Goal: Subscribe to service/newsletter

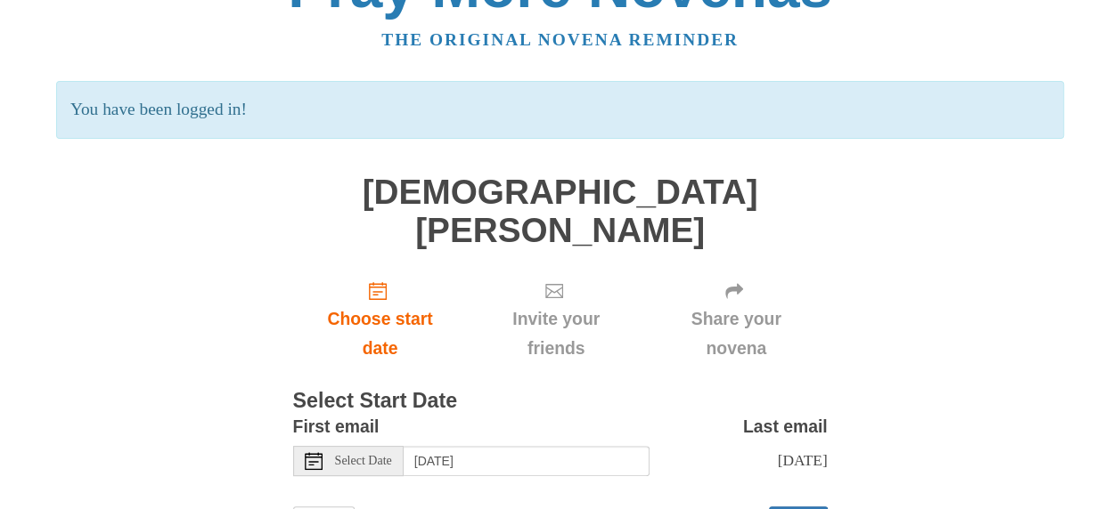
scroll to position [106, 0]
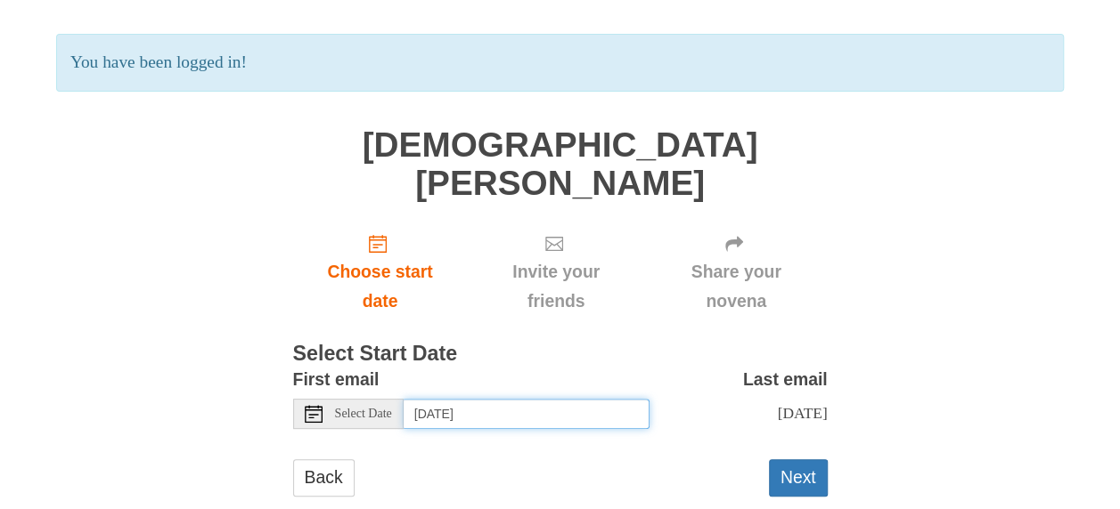
click at [583, 399] on input "[DATE]" at bounding box center [526, 414] width 246 height 30
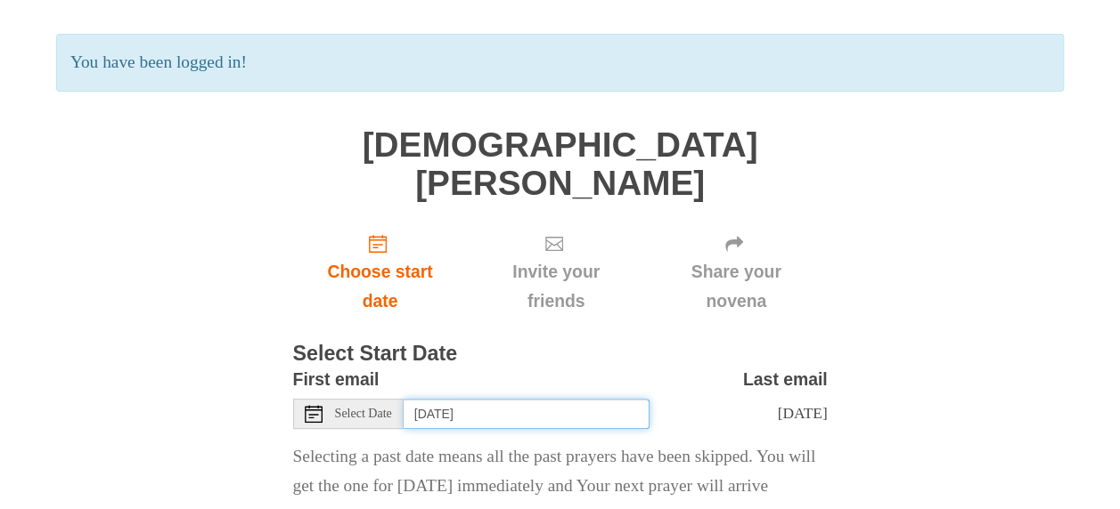
click at [597, 399] on input "[DATE]" at bounding box center [526, 414] width 246 height 30
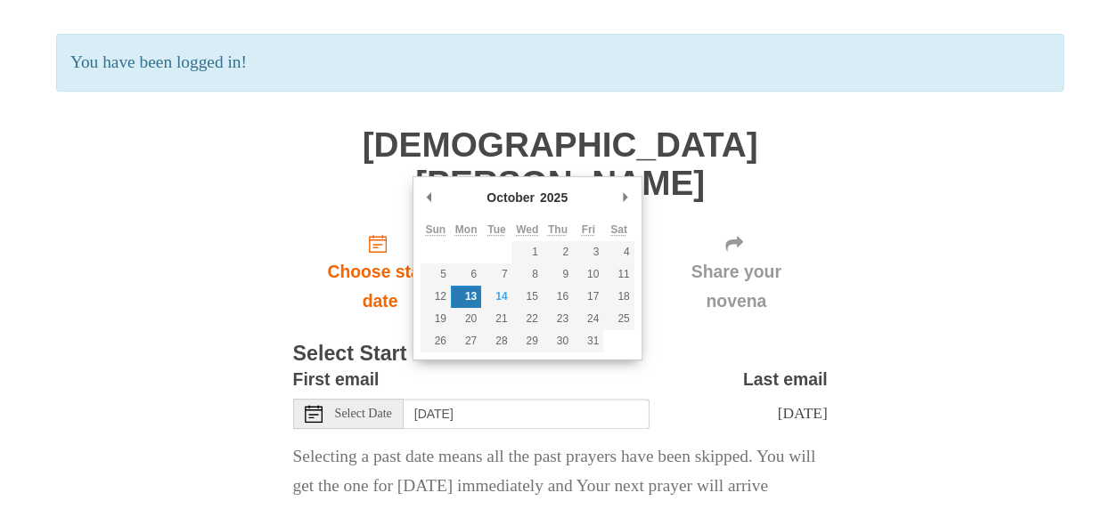
click at [479, 415] on div "First email Select Date [DATE] Last email [DATE] Selecting [DATE] as the start …" at bounding box center [560, 448] width 534 height 166
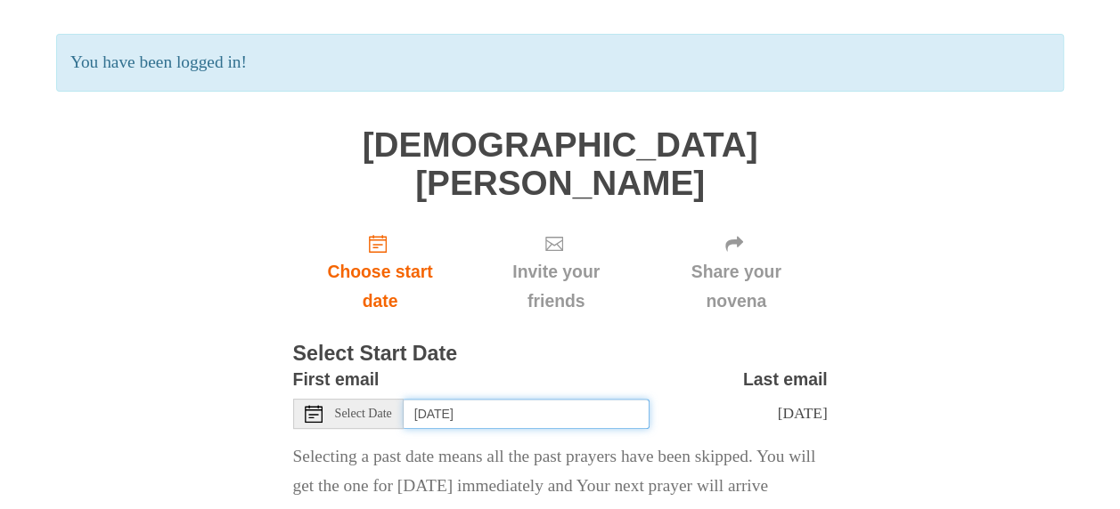
click at [555, 399] on input "[DATE]" at bounding box center [526, 414] width 246 height 30
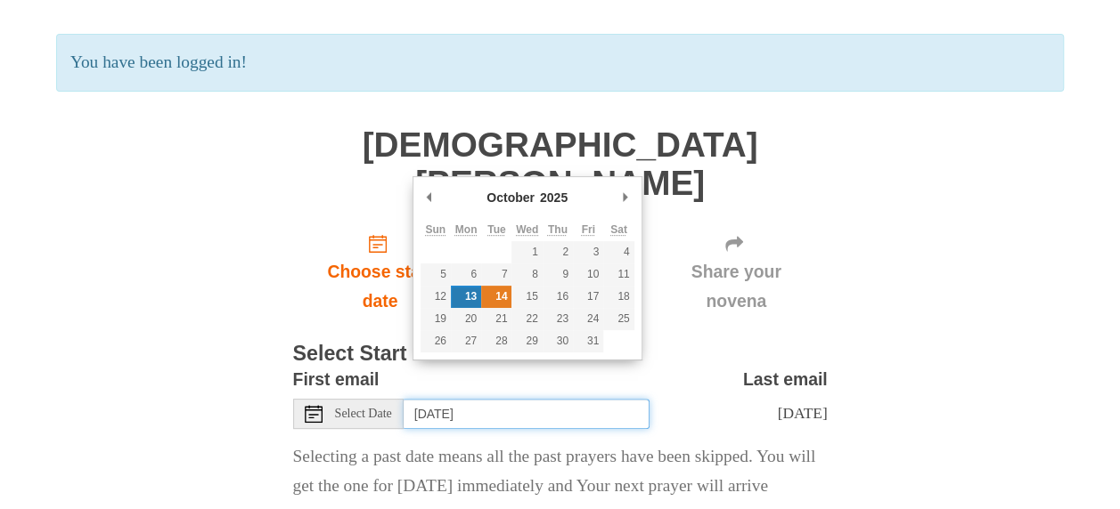
type input "[DATE]"
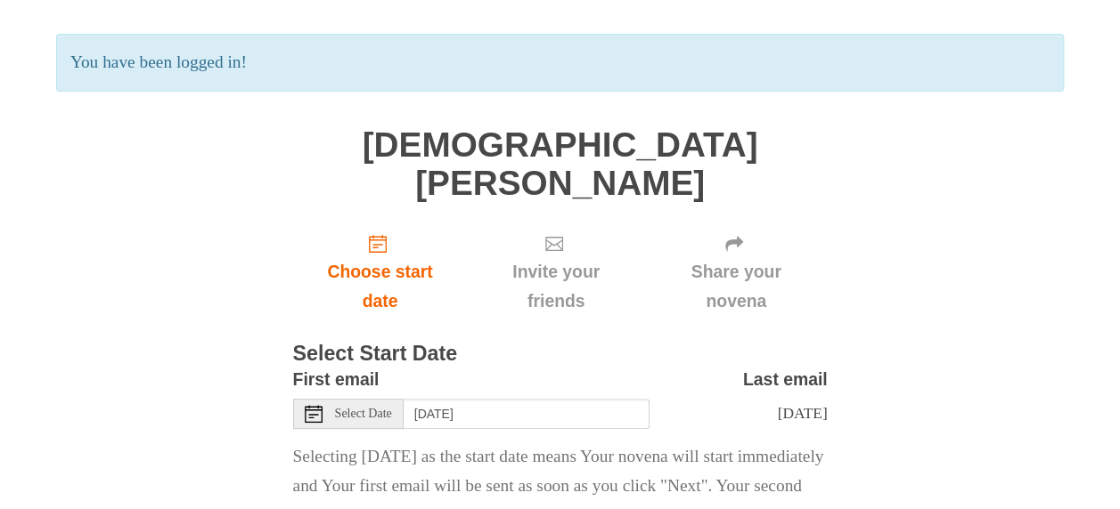
scroll to position [240, 0]
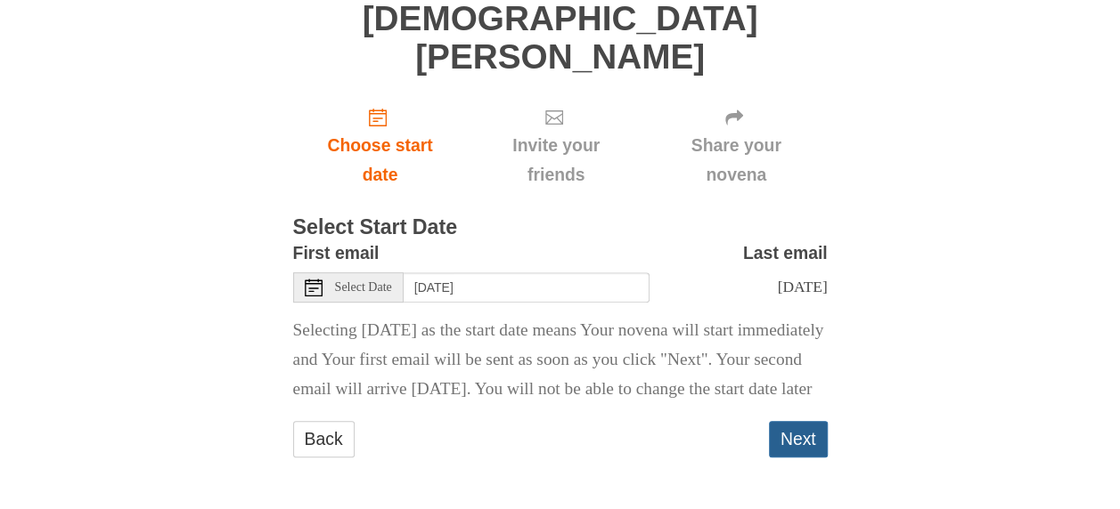
click at [794, 436] on button "Next" at bounding box center [798, 439] width 59 height 37
